Goal: Task Accomplishment & Management: Complete application form

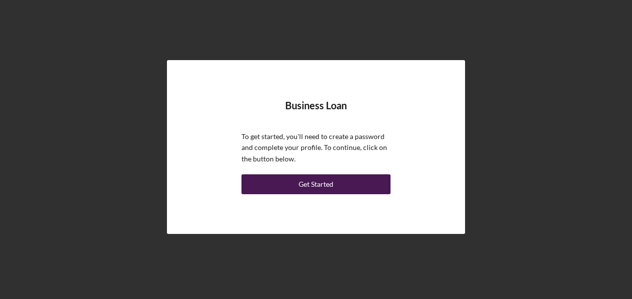
click at [360, 184] on button "Get Started" at bounding box center [316, 184] width 149 height 20
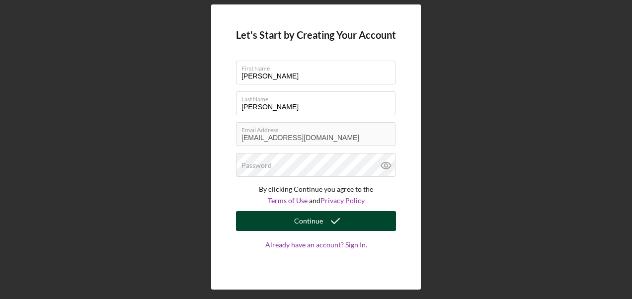
click at [355, 221] on button "Continue" at bounding box center [316, 221] width 160 height 20
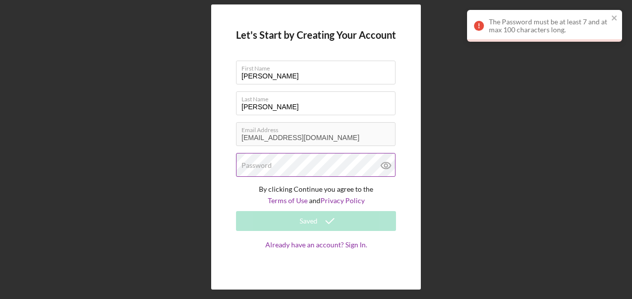
click at [332, 166] on div "Password" at bounding box center [316, 165] width 160 height 25
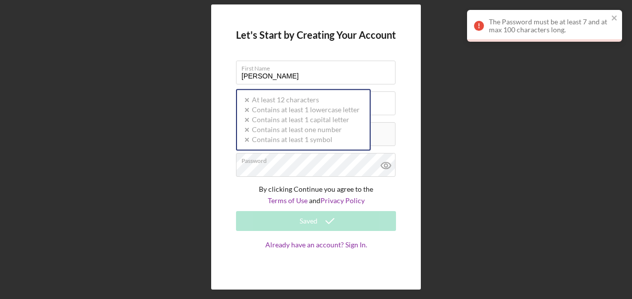
click at [407, 116] on div "Let's Start by Creating Your Account First Name [PERSON_NAME] Last Name [PERSON…" at bounding box center [316, 146] width 210 height 285
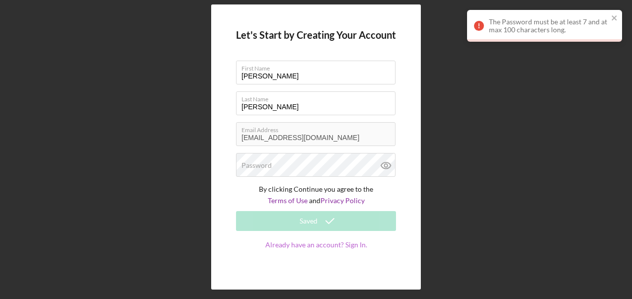
click at [357, 244] on link "Already have an account? Sign In." at bounding box center [316, 255] width 160 height 28
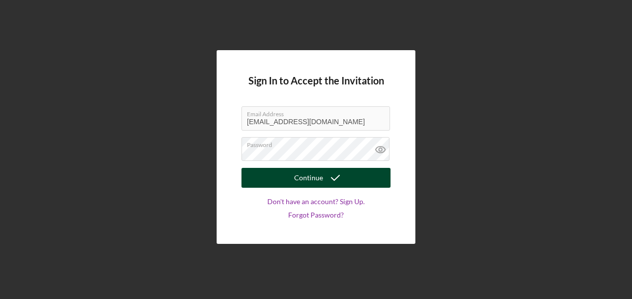
click at [328, 176] on icon "submit" at bounding box center [335, 178] width 25 height 25
click at [334, 178] on icon "submit" at bounding box center [335, 178] width 25 height 25
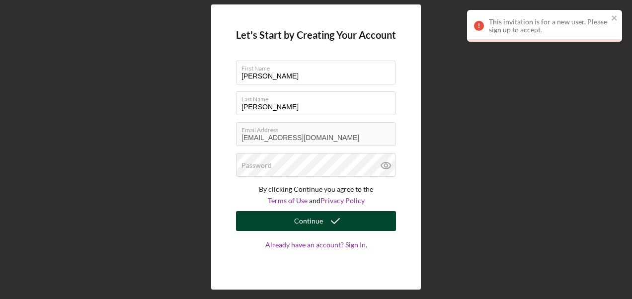
click at [315, 222] on div "Continue" at bounding box center [308, 221] width 29 height 20
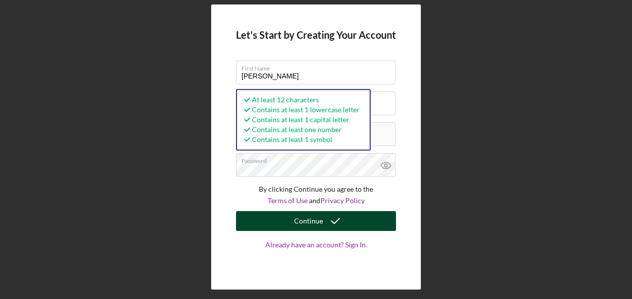
click at [330, 222] on icon "submit" at bounding box center [335, 221] width 25 height 25
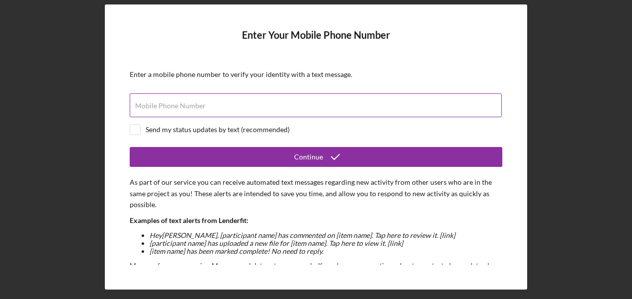
click at [203, 108] on label "Mobile Phone Number" at bounding box center [170, 106] width 71 height 8
click at [203, 108] on input "Mobile Phone Number" at bounding box center [316, 105] width 372 height 24
drag, startPoint x: 203, startPoint y: 108, endPoint x: 190, endPoint y: 110, distance: 13.2
click at [190, 110] on input "Mobile Phone Number" at bounding box center [316, 105] width 372 height 24
type input "[PHONE_NUMBER]"
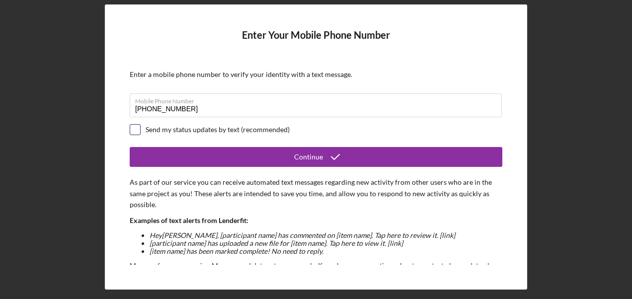
click at [135, 129] on input "checkbox" at bounding box center [135, 130] width 10 height 10
checkbox input "true"
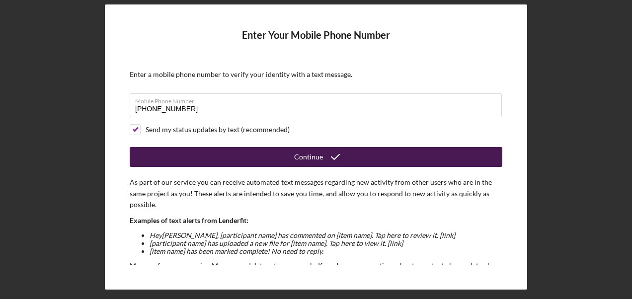
click at [265, 157] on button "Continue" at bounding box center [316, 157] width 373 height 20
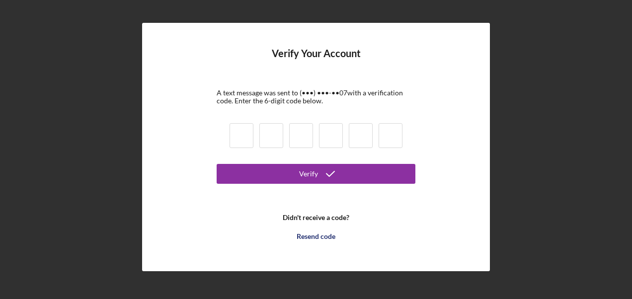
click at [249, 140] on input at bounding box center [242, 135] width 24 height 25
type input "0"
type input "8"
type input "5"
type input "0"
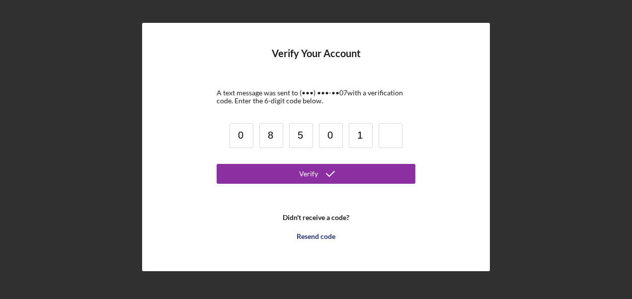
type input "1"
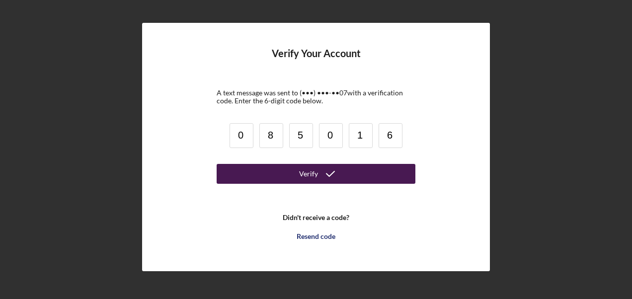
type input "6"
click at [316, 172] on div "Verify" at bounding box center [308, 174] width 19 height 20
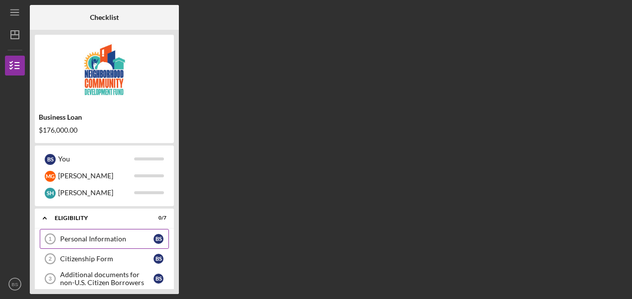
click at [102, 241] on div "Personal Information" at bounding box center [106, 239] width 93 height 8
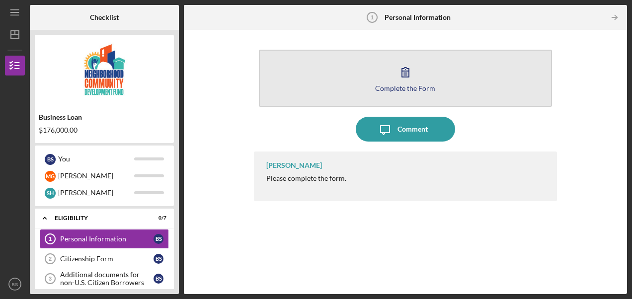
click at [411, 79] on icon "button" at bounding box center [405, 72] width 25 height 25
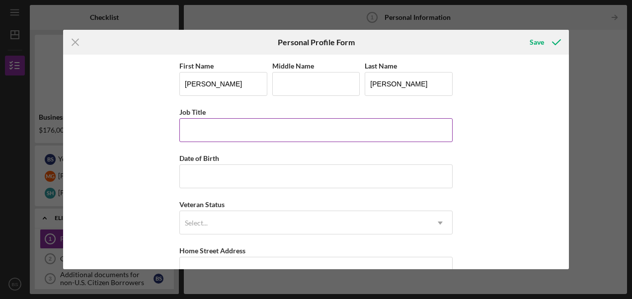
click at [310, 118] on input "Job Title" at bounding box center [315, 130] width 273 height 24
type input "President"
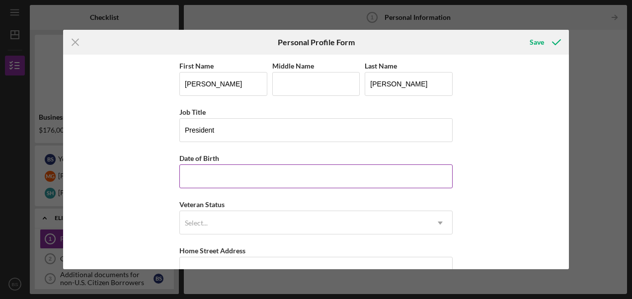
click at [290, 169] on input "Date of Birth" at bounding box center [315, 177] width 273 height 24
type input "[DATE]"
type input "[PERSON_NAME]"
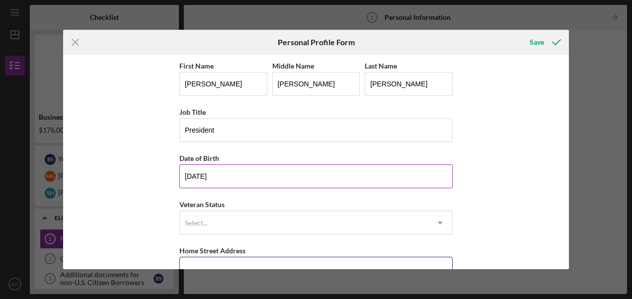
type input "[STREET_ADDRESS]"
type input "[GEOGRAPHIC_DATA]"
type input "15210"
type input "PA"
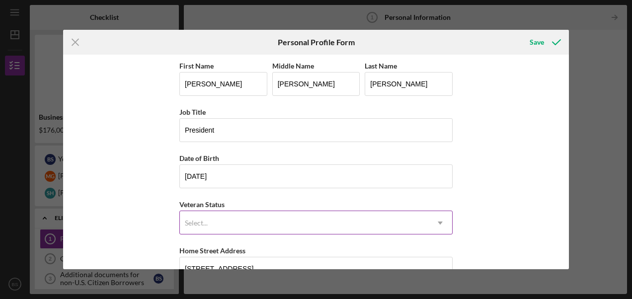
click at [266, 216] on div "Select..." at bounding box center [304, 223] width 249 height 23
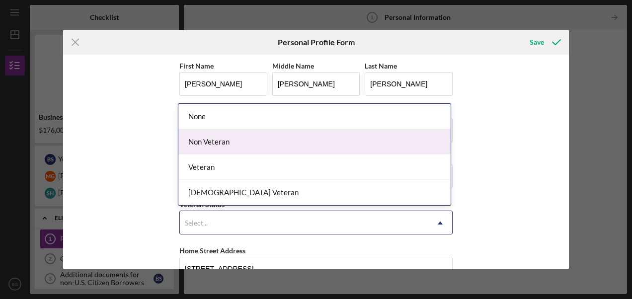
click at [274, 144] on div "Non Veteran" at bounding box center [314, 141] width 272 height 25
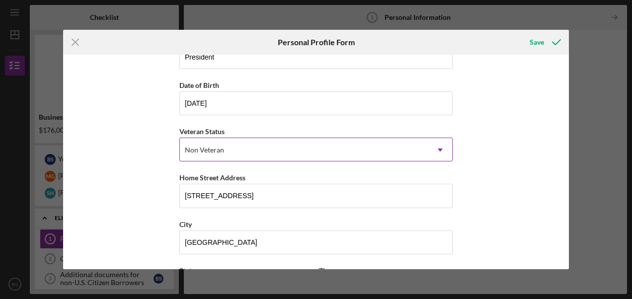
scroll to position [99, 0]
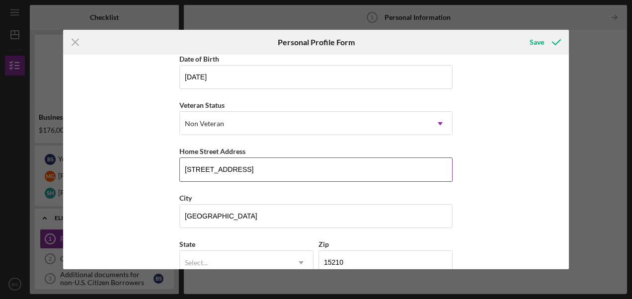
click at [255, 165] on input "[STREET_ADDRESS]" at bounding box center [315, 170] width 273 height 24
drag, startPoint x: 255, startPoint y: 167, endPoint x: 153, endPoint y: 169, distance: 101.4
click at [153, 169] on div "First Name [PERSON_NAME] Middle Name [PERSON_NAME] Last Name [PERSON_NAME] Job …" at bounding box center [316, 162] width 506 height 215
type input "[STREET_ADDRESS]"
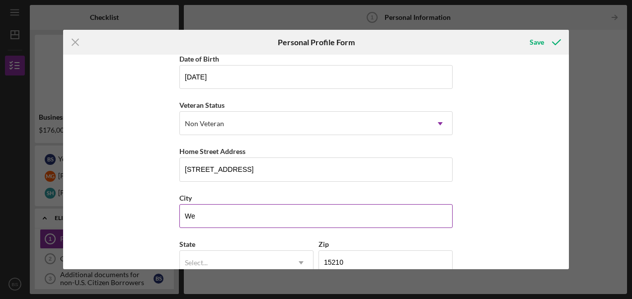
type input "[GEOGRAPHIC_DATA]"
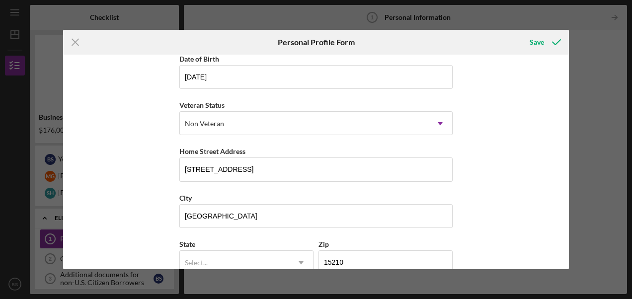
scroll to position [149, 0]
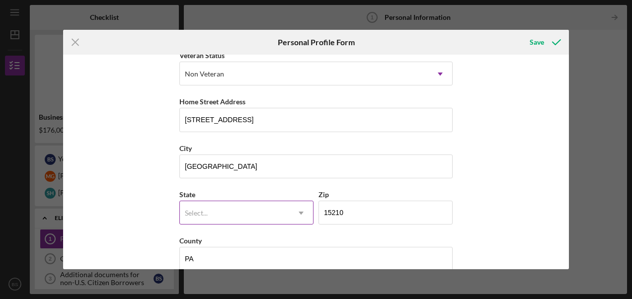
click at [271, 210] on div "Select..." at bounding box center [234, 213] width 109 height 23
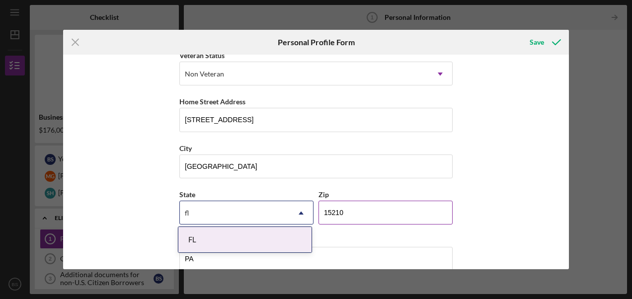
type input "fl"
click at [369, 207] on input "15210" at bounding box center [386, 213] width 134 height 24
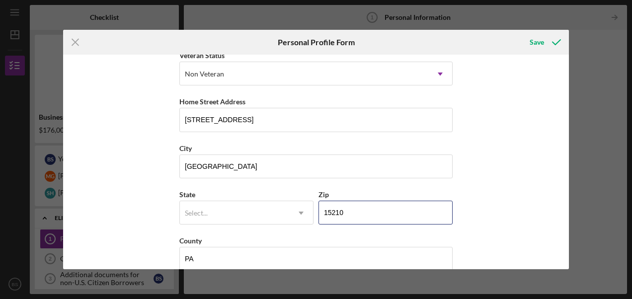
drag, startPoint x: 366, startPoint y: 208, endPoint x: 314, endPoint y: 220, distance: 53.1
click at [314, 220] on div "State Select... Icon/Dropdown Arrow Zip 15210" at bounding box center [315, 211] width 273 height 46
type input "33417"
click at [159, 216] on div "First Name [PERSON_NAME] Middle Name [PERSON_NAME] Last Name [PERSON_NAME] Job …" at bounding box center [316, 162] width 506 height 215
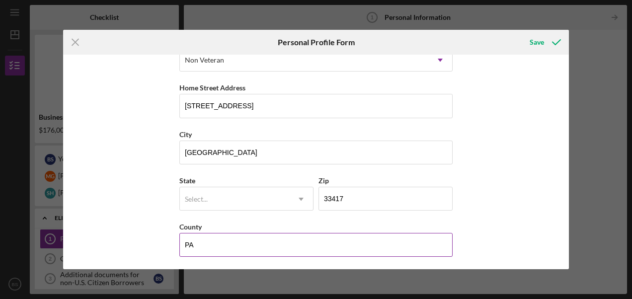
click at [210, 246] on input "PA" at bounding box center [315, 245] width 273 height 24
drag, startPoint x: 210, startPoint y: 246, endPoint x: 154, endPoint y: 246, distance: 56.2
click at [154, 246] on div "First Name [PERSON_NAME] Middle Name [PERSON_NAME] Last Name [PERSON_NAME] Job …" at bounding box center [316, 162] width 506 height 215
type input "[GEOGRAPHIC_DATA]"
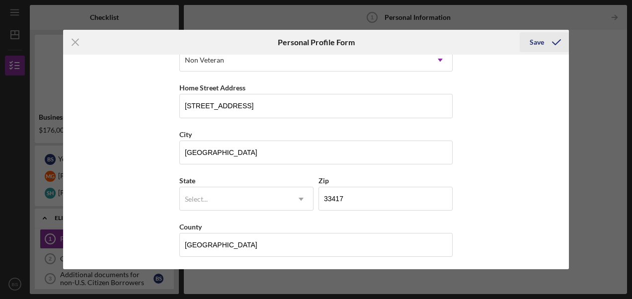
click at [555, 40] on icon "submit" at bounding box center [556, 42] width 25 height 25
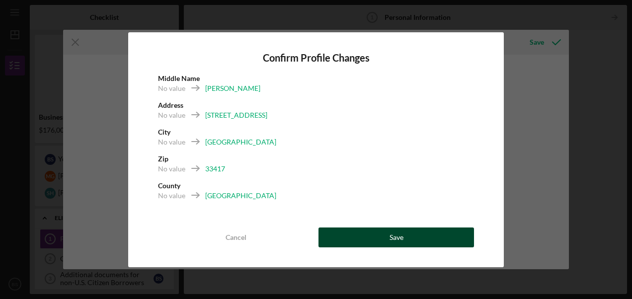
click at [406, 237] on button "Save" at bounding box center [397, 238] width 156 height 20
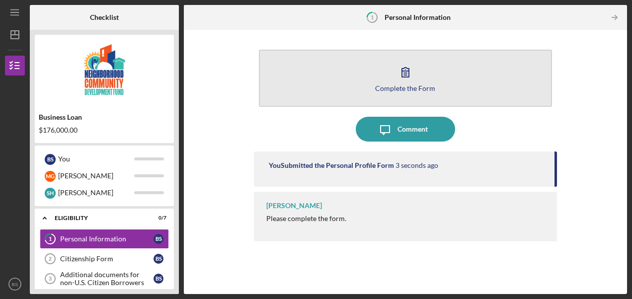
click at [407, 75] on icon "button" at bounding box center [405, 72] width 25 height 25
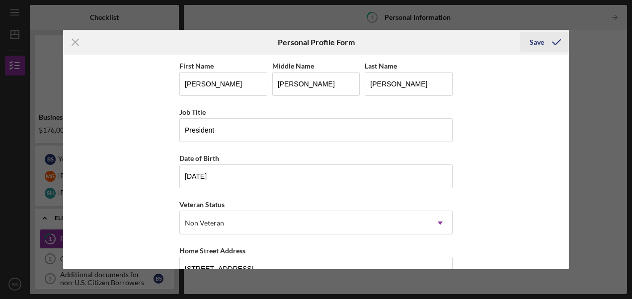
click at [537, 47] on div "Save" at bounding box center [537, 42] width 14 height 20
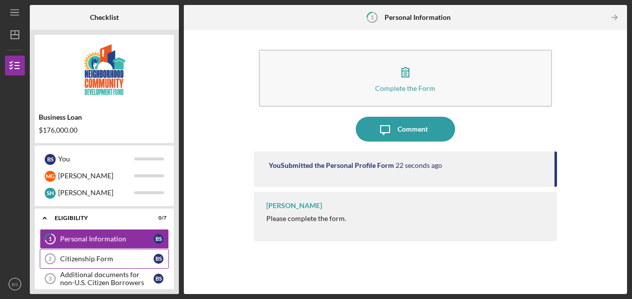
click at [104, 257] on div "Citizenship Form" at bounding box center [106, 259] width 93 height 8
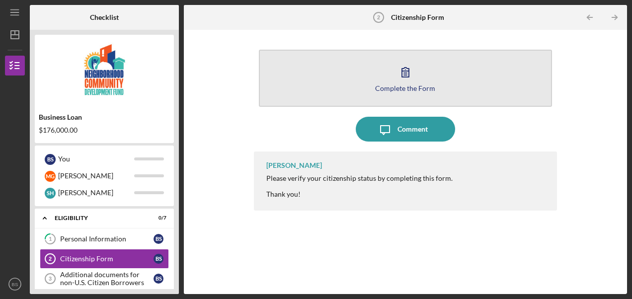
click at [409, 76] on icon "button" at bounding box center [405, 72] width 7 height 9
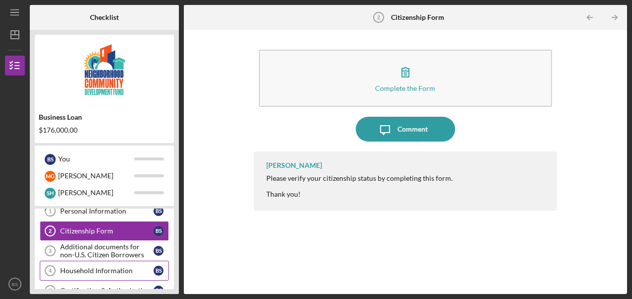
scroll to position [50, 0]
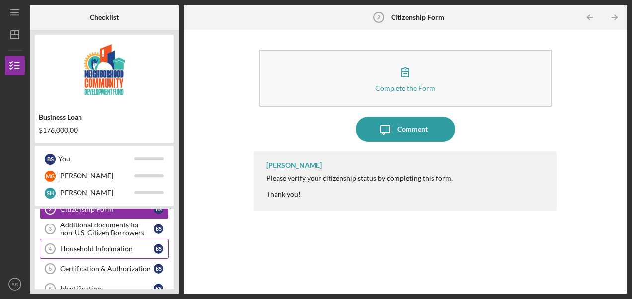
click at [113, 246] on div "Household Information" at bounding box center [106, 249] width 93 height 8
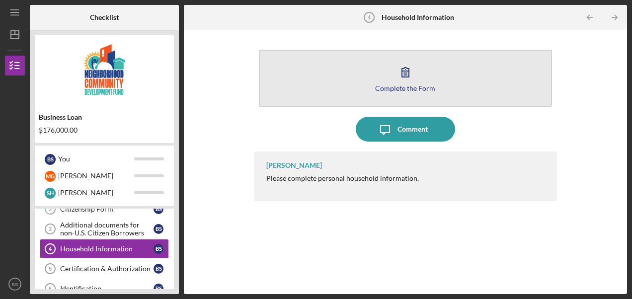
click at [402, 74] on icon "button" at bounding box center [405, 72] width 7 height 9
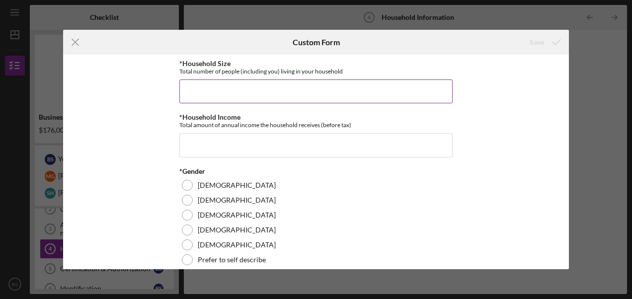
click at [276, 102] on input "*Household Size" at bounding box center [315, 92] width 273 height 24
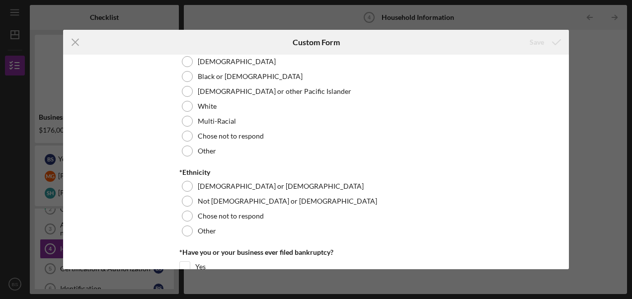
scroll to position [463, 0]
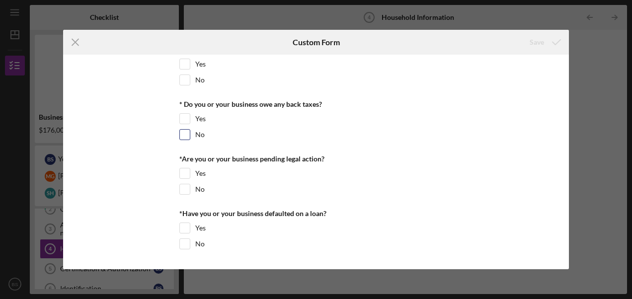
click at [188, 138] on div at bounding box center [184, 134] width 11 height 11
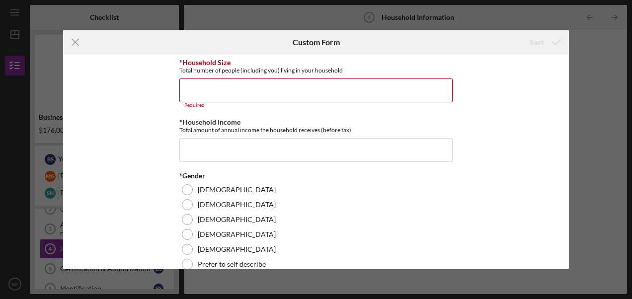
scroll to position [0, 0]
click at [222, 100] on input "*Household Size" at bounding box center [315, 92] width 273 height 24
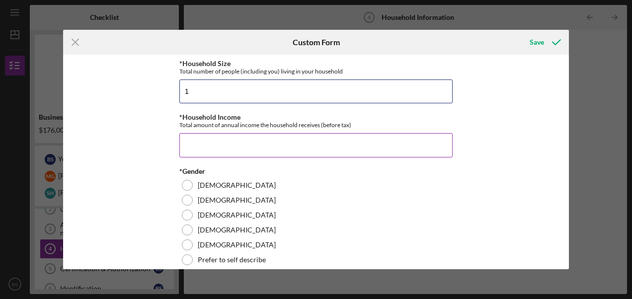
type input "1"
click at [231, 157] on input "*Household Income" at bounding box center [315, 145] width 273 height 24
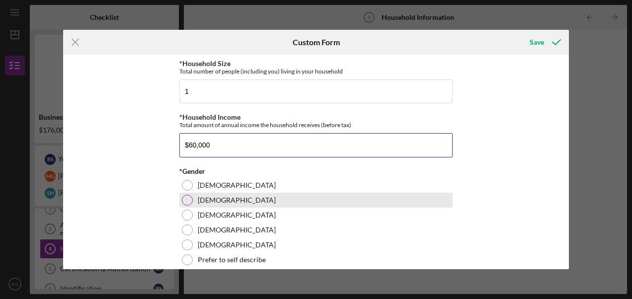
type input "$60,000"
click at [186, 206] on div at bounding box center [187, 200] width 11 height 11
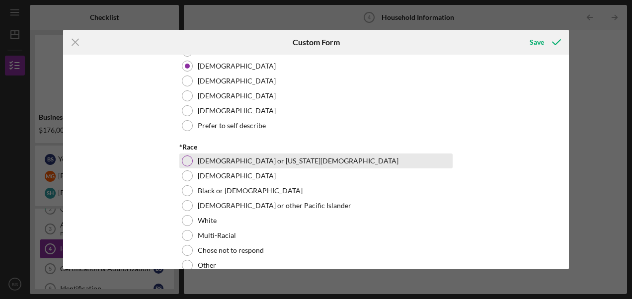
scroll to position [149, 0]
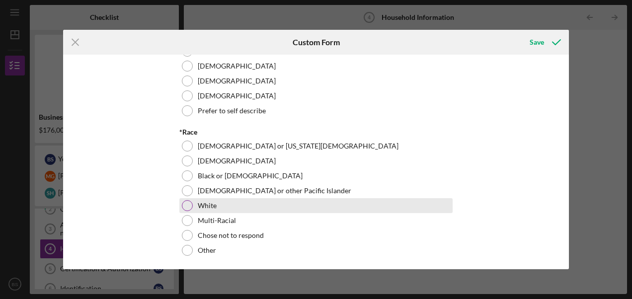
click at [187, 211] on div at bounding box center [187, 205] width 11 height 11
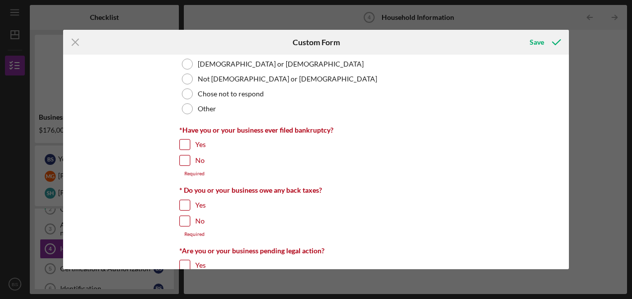
scroll to position [398, 0]
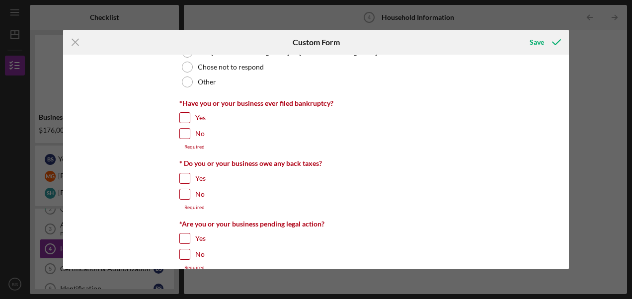
click at [184, 139] on input "No" at bounding box center [185, 134] width 10 height 10
checkbox input "true"
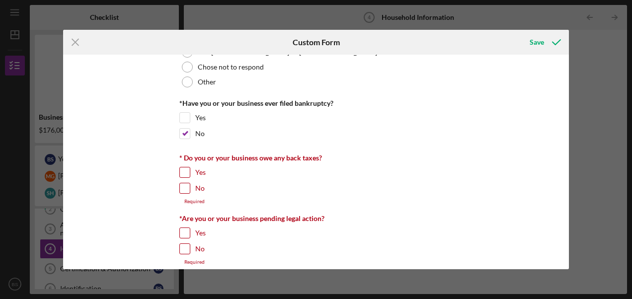
click at [183, 193] on input "No" at bounding box center [185, 188] width 10 height 10
checkbox input "true"
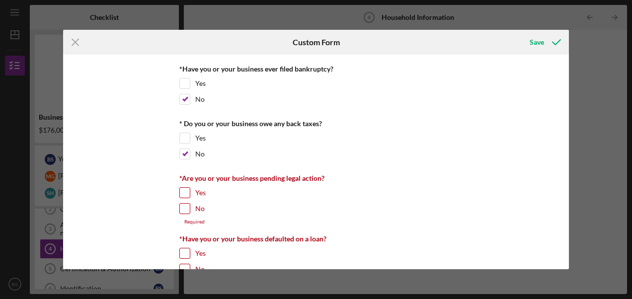
scroll to position [447, 0]
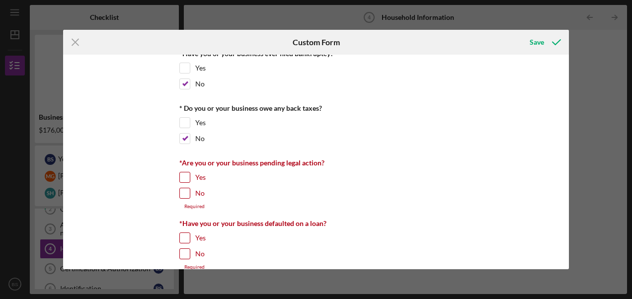
click at [185, 198] on input "No" at bounding box center [185, 193] width 10 height 10
checkbox input "true"
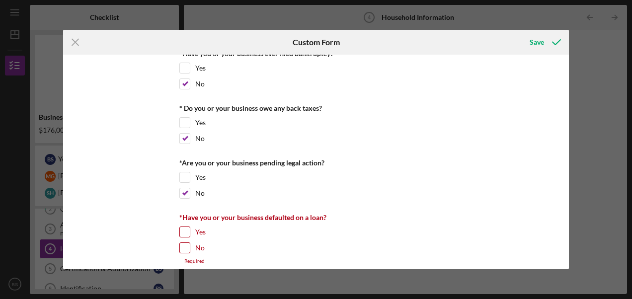
scroll to position [469, 0]
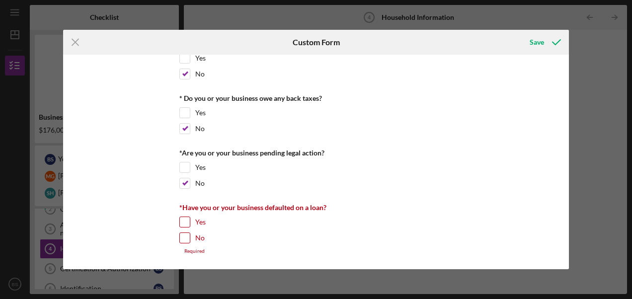
click at [186, 241] on input "No" at bounding box center [185, 238] width 10 height 10
checkbox input "true"
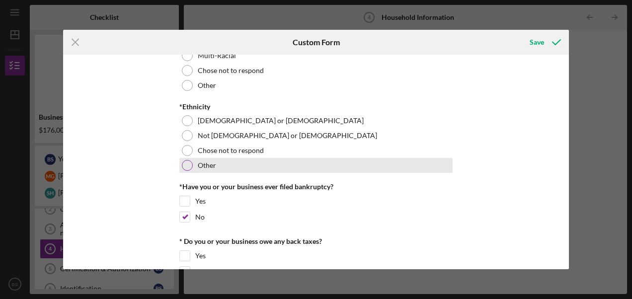
scroll to position [463, 0]
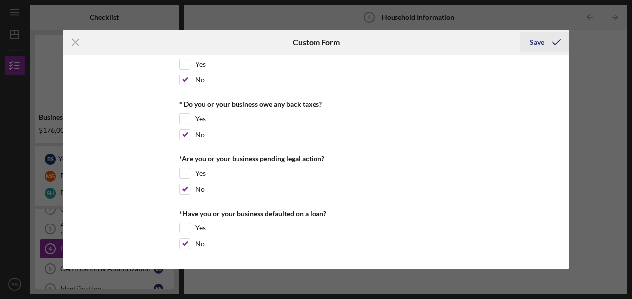
click at [540, 40] on div "Save" at bounding box center [537, 42] width 14 height 20
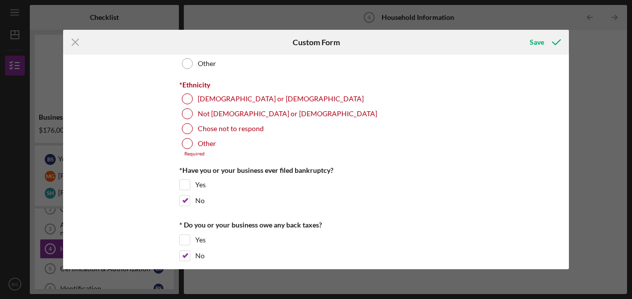
scroll to position [320, 0]
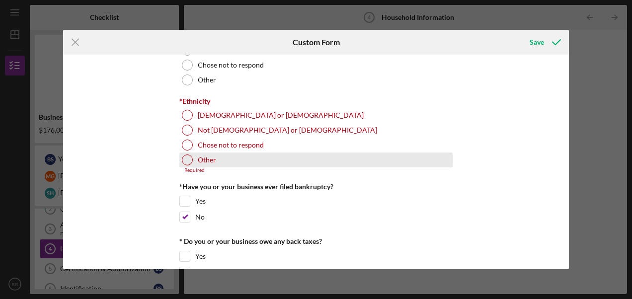
click at [186, 166] on div at bounding box center [187, 160] width 11 height 11
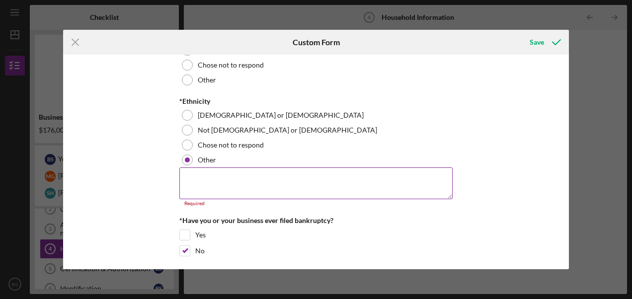
click at [200, 190] on textarea at bounding box center [315, 184] width 273 height 32
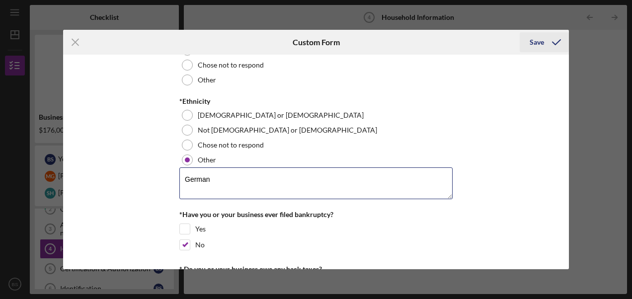
type textarea "German"
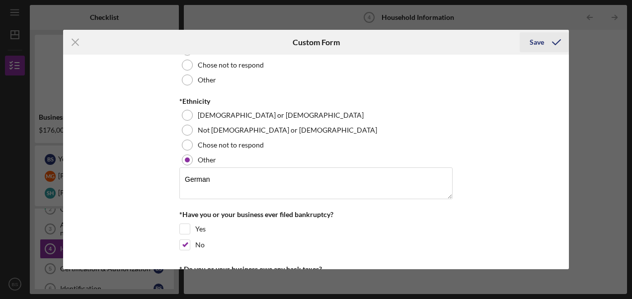
click at [558, 42] on icon "submit" at bounding box center [556, 42] width 25 height 25
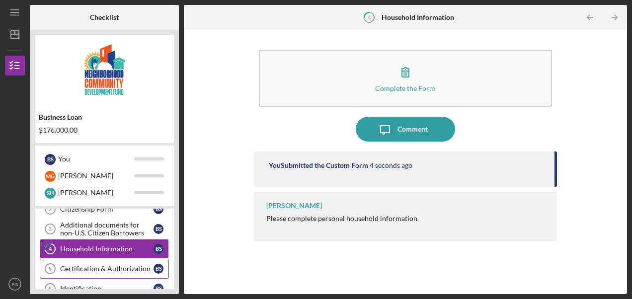
click at [127, 270] on div "Certification & Authorization" at bounding box center [106, 269] width 93 height 8
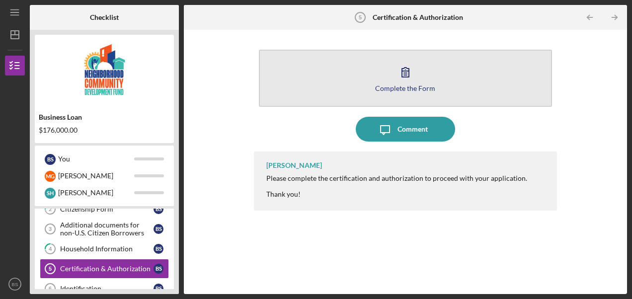
click at [407, 76] on icon "button" at bounding box center [405, 72] width 25 height 25
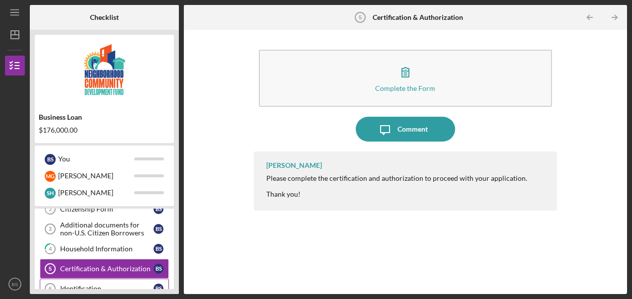
click at [123, 282] on link "Identification 6 Identification B S" at bounding box center [104, 289] width 129 height 20
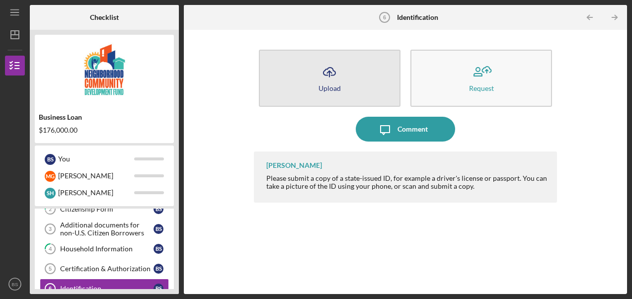
click at [348, 94] on button "Icon/Upload Upload" at bounding box center [330, 78] width 142 height 57
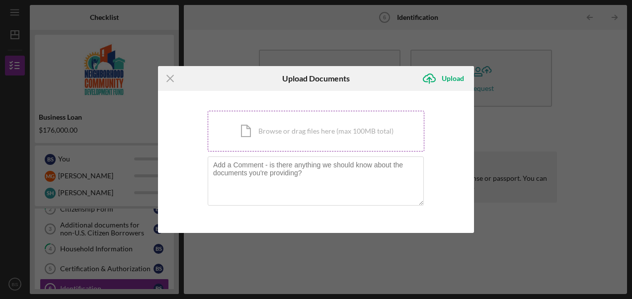
click at [335, 135] on div "Icon/Document Browse or drag files here (max 100MB total) Tap to choose files o…" at bounding box center [316, 131] width 217 height 41
click at [312, 137] on div "Icon/Document Browse or drag files here (max 100MB total) Tap to choose files o…" at bounding box center [316, 131] width 217 height 41
click at [443, 80] on div "Upload" at bounding box center [453, 79] width 22 height 20
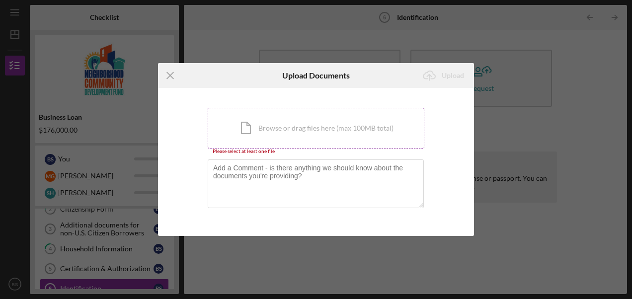
click at [325, 123] on div "Icon/Document Browse or drag files here (max 100MB total) Tap to choose files o…" at bounding box center [316, 128] width 217 height 41
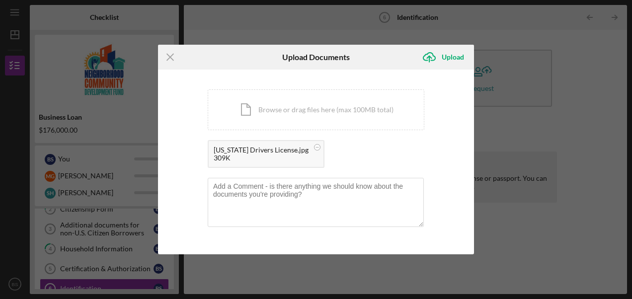
click at [242, 148] on div "[US_STATE] Drivers License.jpg" at bounding box center [261, 150] width 95 height 8
click at [348, 110] on div "Icon/Document Browse or drag files here (max 100MB total) Tap to choose files o…" at bounding box center [316, 109] width 217 height 41
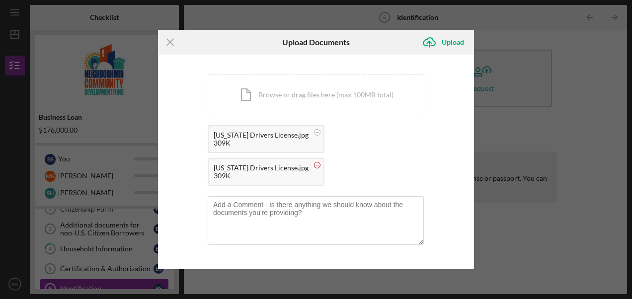
click at [321, 163] on circle at bounding box center [318, 166] width 6 height 6
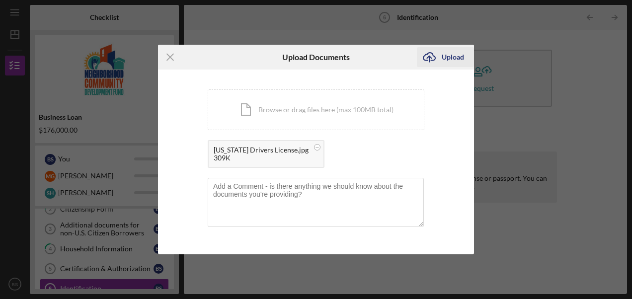
click at [453, 54] on div "Upload" at bounding box center [453, 57] width 22 height 20
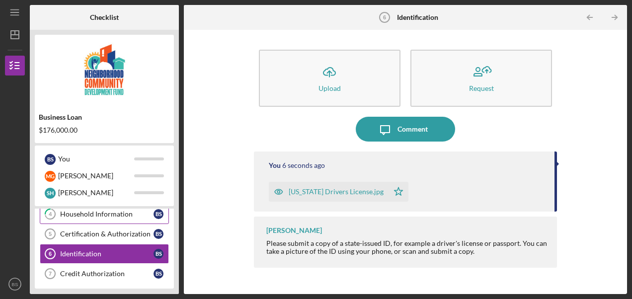
scroll to position [99, 0]
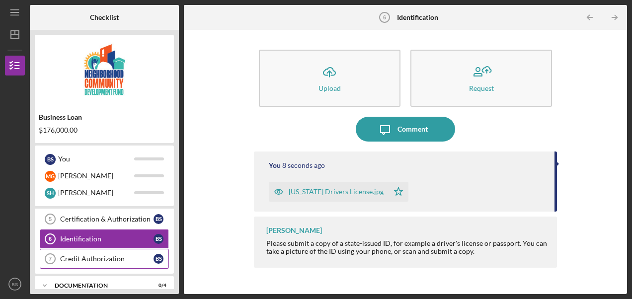
click at [132, 259] on div "Credit Authorization" at bounding box center [106, 259] width 93 height 8
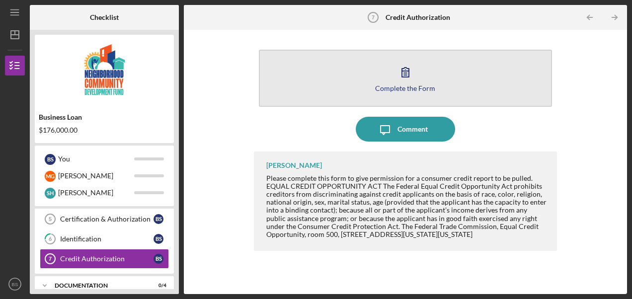
click at [407, 77] on icon "button" at bounding box center [405, 72] width 7 height 9
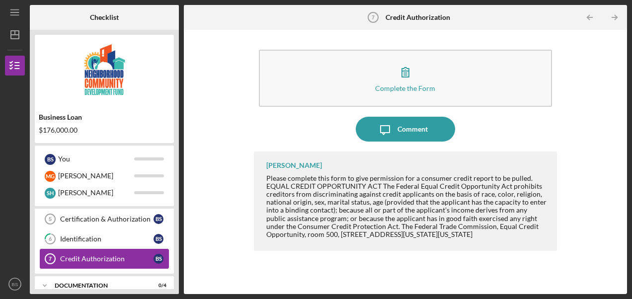
scroll to position [109, 0]
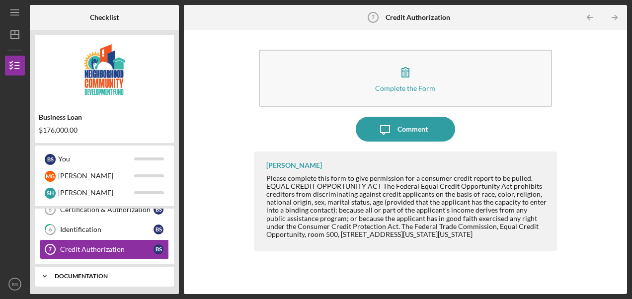
click at [92, 273] on div "documentation" at bounding box center [108, 276] width 107 height 6
click at [82, 273] on div "documentation" at bounding box center [108, 276] width 107 height 6
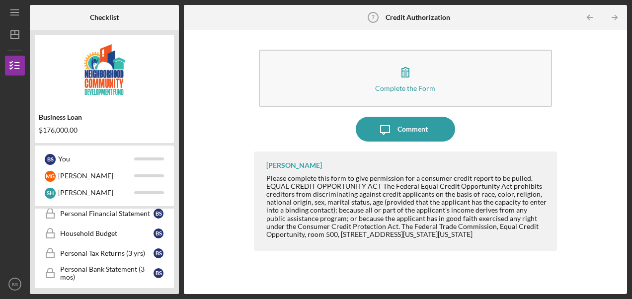
scroll to position [143, 0]
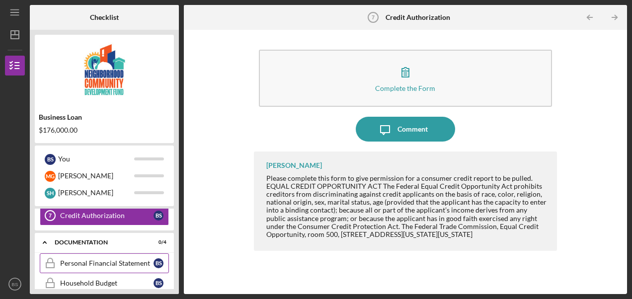
click at [110, 255] on link "Personal Financial Statement Personal Financial Statement B S" at bounding box center [104, 264] width 129 height 20
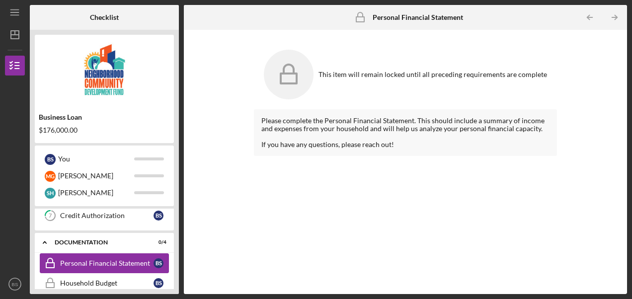
scroll to position [192, 0]
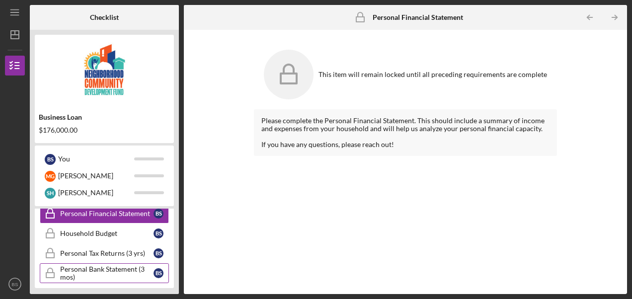
click at [108, 266] on div "Personal Bank Statement (3 mos)" at bounding box center [106, 273] width 93 height 16
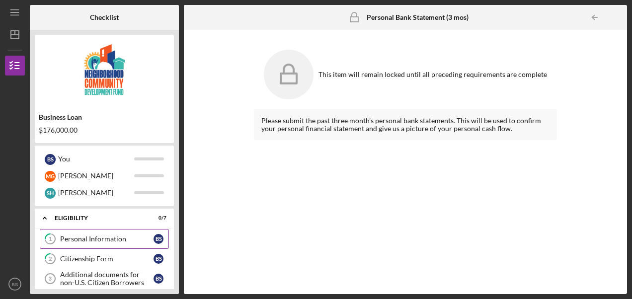
click at [102, 236] on div "Personal Information" at bounding box center [106, 239] width 93 height 8
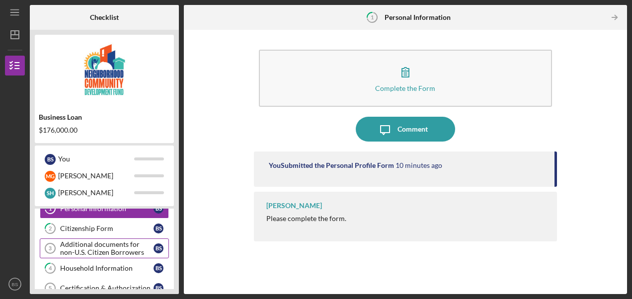
scroll to position [50, 0]
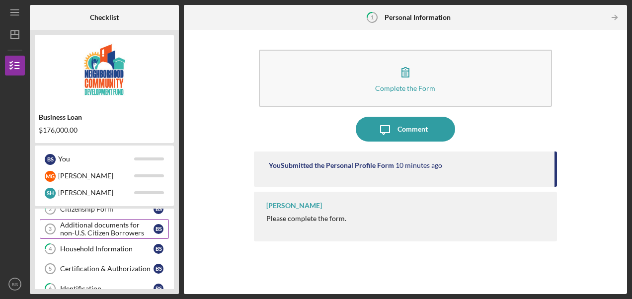
click at [113, 231] on div "Additional documents for non-U.S. Citizen Borrowers" at bounding box center [106, 229] width 93 height 16
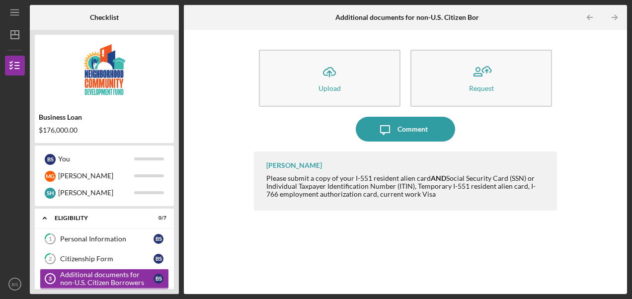
scroll to position [50, 0]
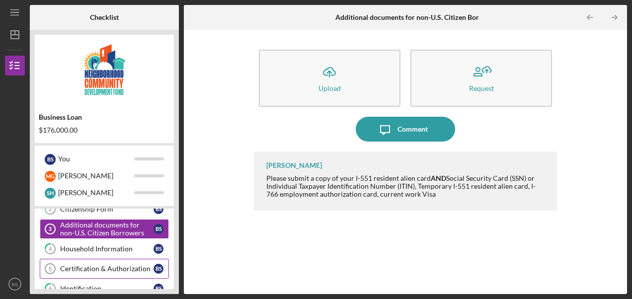
click at [108, 267] on div "Certification & Authorization" at bounding box center [106, 269] width 93 height 8
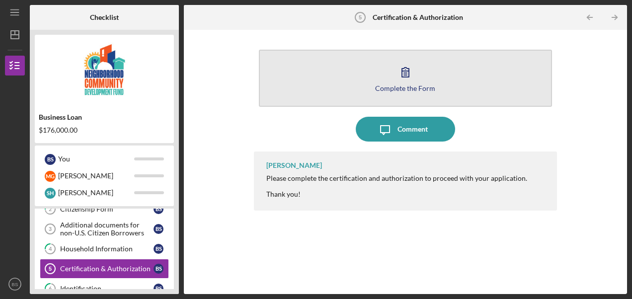
click at [407, 78] on icon "button" at bounding box center [405, 72] width 25 height 25
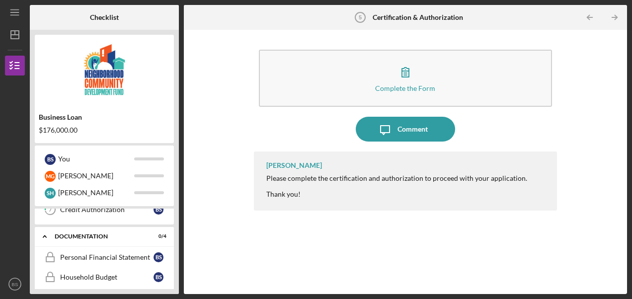
scroll to position [149, 0]
click at [125, 254] on div "Personal Financial Statement" at bounding box center [106, 257] width 93 height 8
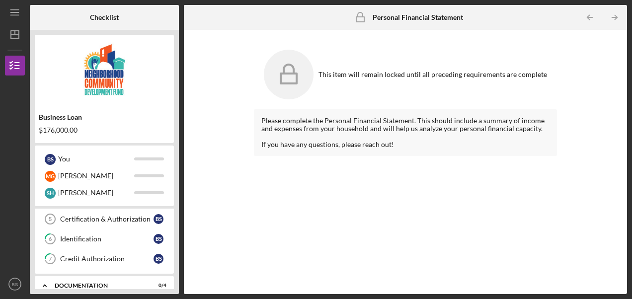
scroll to position [50, 0]
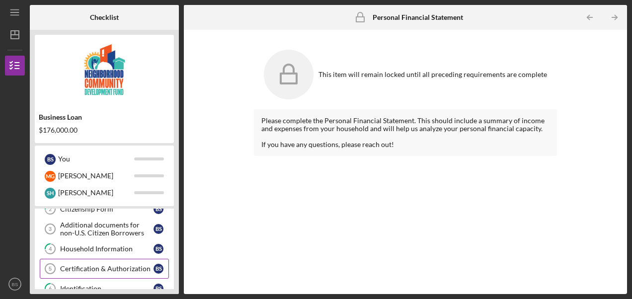
click at [117, 266] on div "Certification & Authorization" at bounding box center [106, 269] width 93 height 8
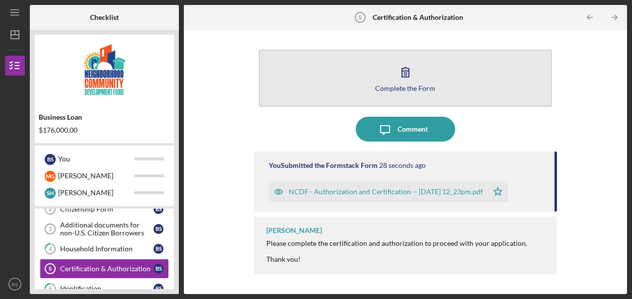
click at [410, 81] on icon "button" at bounding box center [405, 72] width 25 height 25
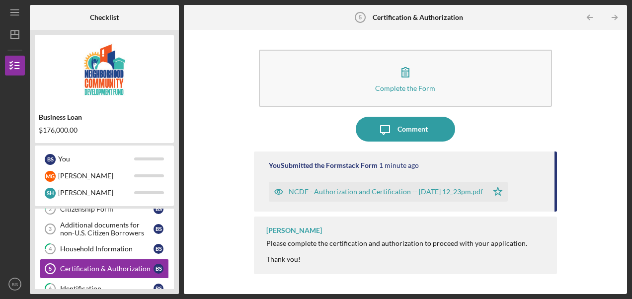
click at [332, 191] on div "NCDF - Authorization and Certification -- [DATE] 12_23pm.pdf" at bounding box center [386, 192] width 194 height 8
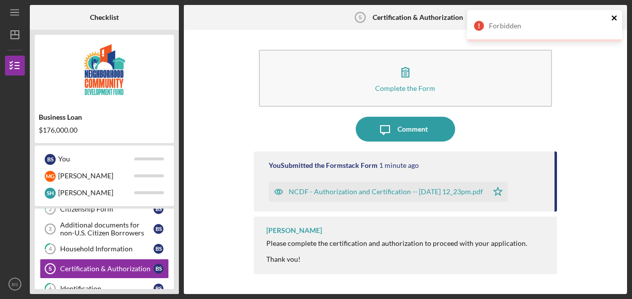
click at [614, 19] on icon "close" at bounding box center [614, 17] width 5 height 5
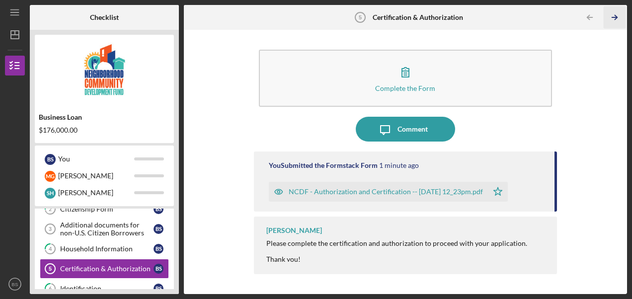
click at [614, 19] on icon "Icon/Table Pagination Arrow" at bounding box center [614, 17] width 22 height 22
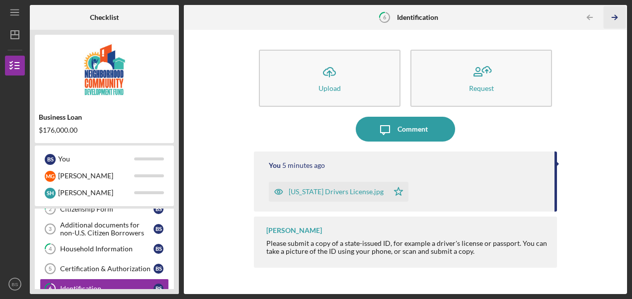
click at [614, 19] on icon "Icon/Table Pagination Arrow" at bounding box center [614, 17] width 22 height 22
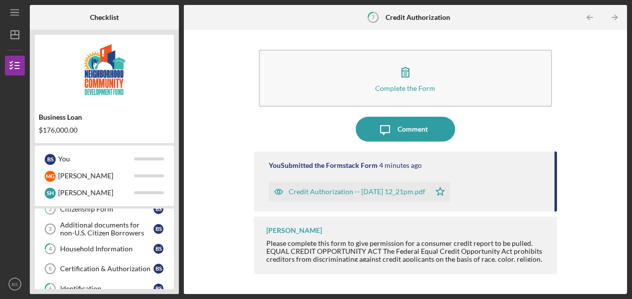
scroll to position [99, 0]
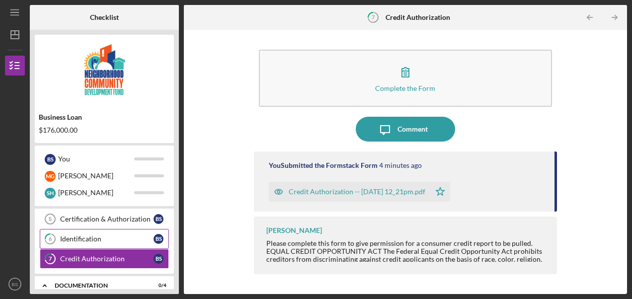
click at [88, 237] on div "Identification" at bounding box center [106, 239] width 93 height 8
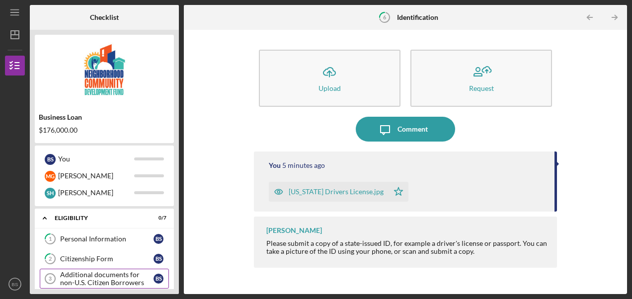
scroll to position [50, 0]
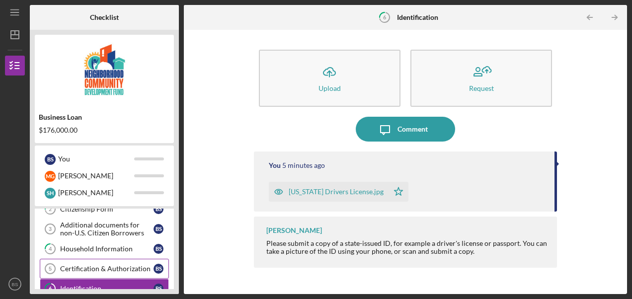
click at [115, 267] on div "Certification & Authorization" at bounding box center [106, 269] width 93 height 8
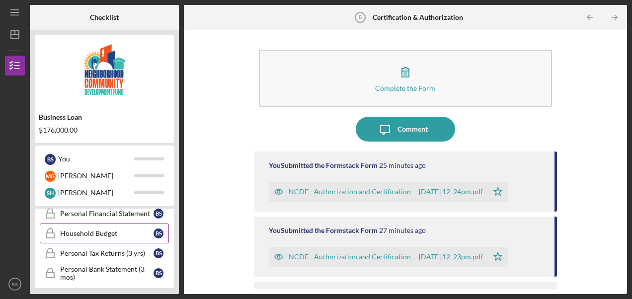
scroll to position [143, 0]
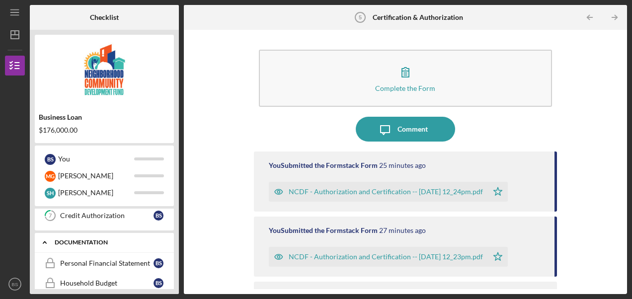
click at [98, 240] on div "documentation" at bounding box center [108, 243] width 107 height 6
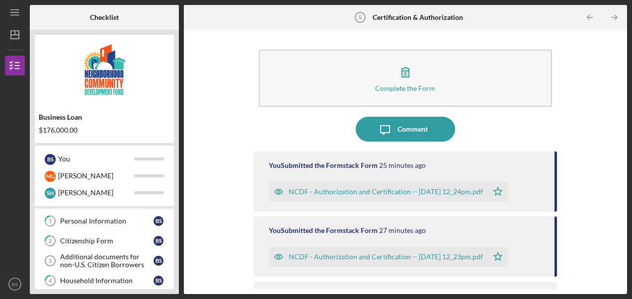
scroll to position [9, 0]
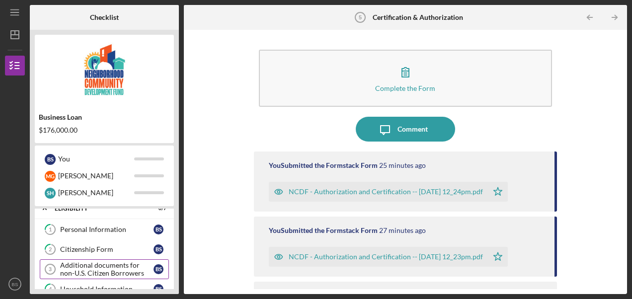
click at [119, 267] on div "Additional documents for non-U.S. Citizen Borrowers" at bounding box center [106, 269] width 93 height 16
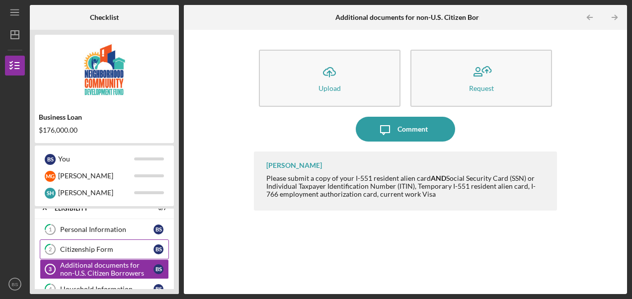
click at [119, 246] on div "Citizenship Form" at bounding box center [106, 250] width 93 height 8
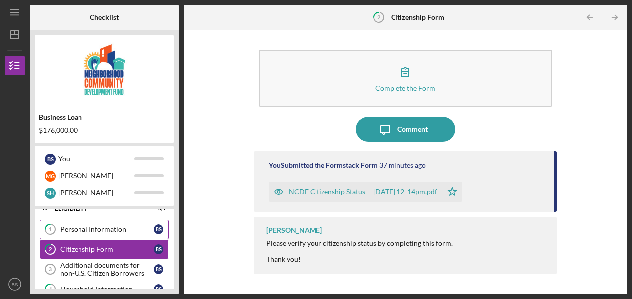
click at [115, 227] on div "Personal Information" at bounding box center [106, 230] width 93 height 8
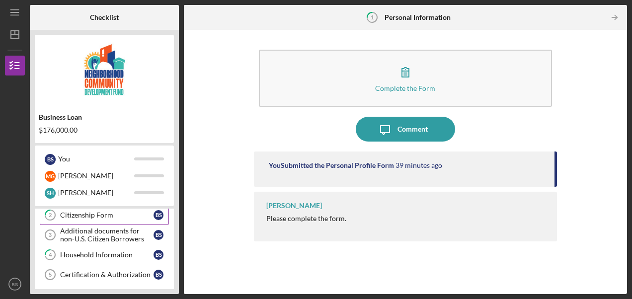
scroll to position [59, 0]
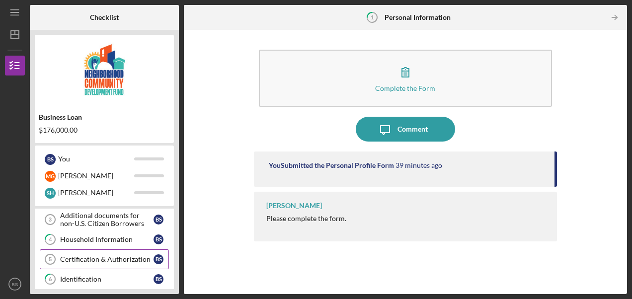
click at [115, 256] on div "Certification & Authorization" at bounding box center [106, 260] width 93 height 8
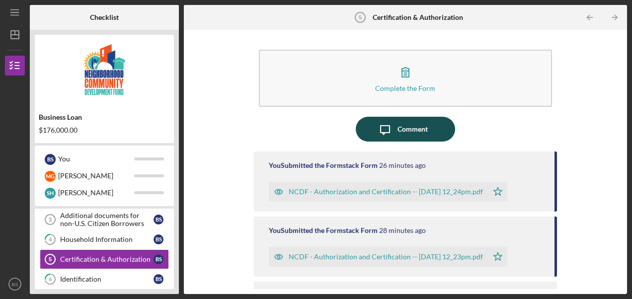
click at [406, 133] on div "Comment" at bounding box center [413, 129] width 30 height 25
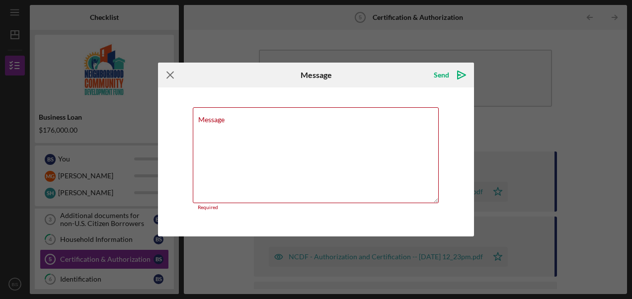
click at [167, 80] on icon "Icon/Menu Close" at bounding box center [170, 75] width 25 height 25
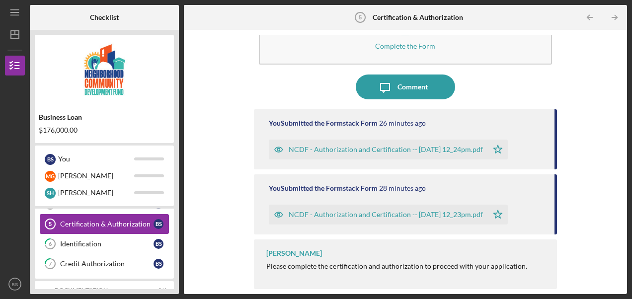
scroll to position [109, 0]
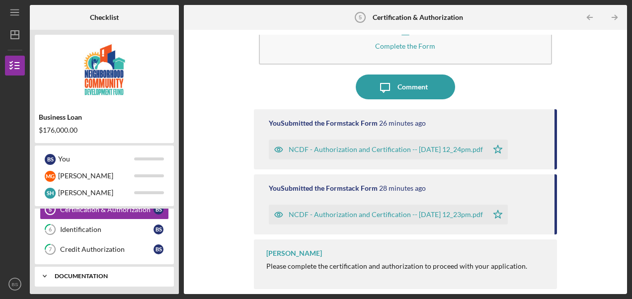
click at [104, 269] on div "Icon/Expander documentation 0 / 4" at bounding box center [104, 276] width 139 height 20
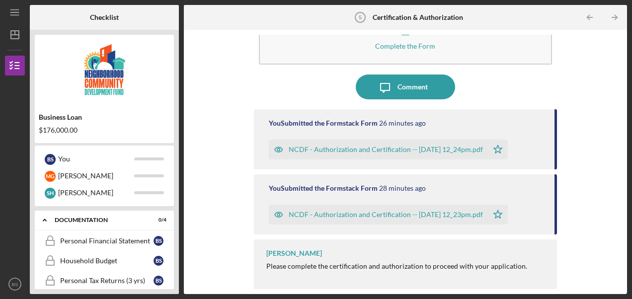
scroll to position [143, 0]
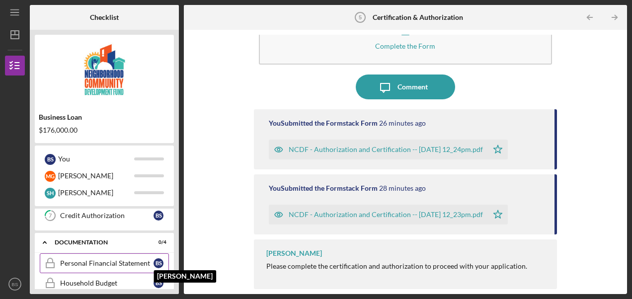
click at [158, 258] on div "B S" at bounding box center [159, 263] width 10 height 10
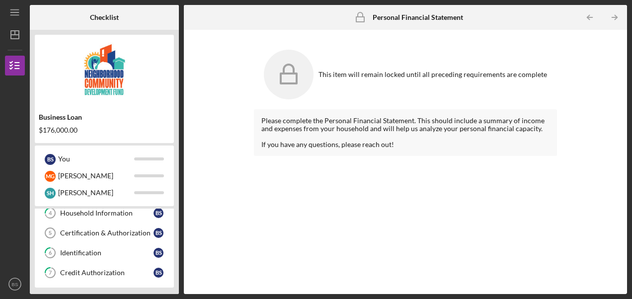
scroll to position [99, 0]
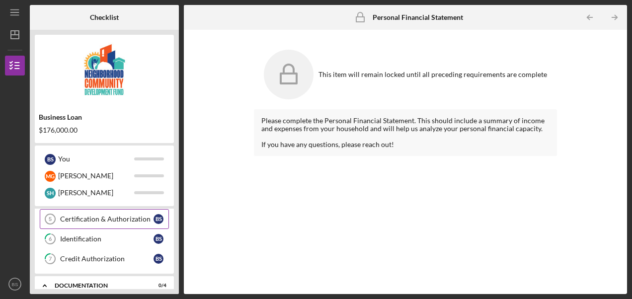
click at [129, 216] on div "Certification & Authorization" at bounding box center [106, 219] width 93 height 8
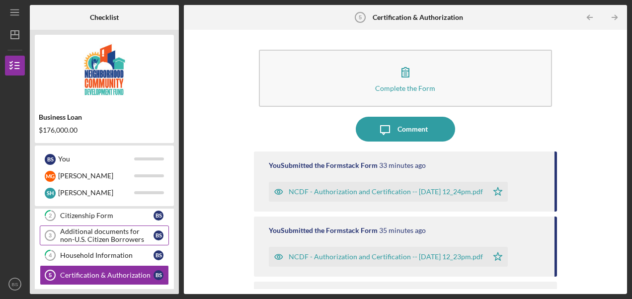
scroll to position [192, 0]
